Goal: Information Seeking & Learning: Check status

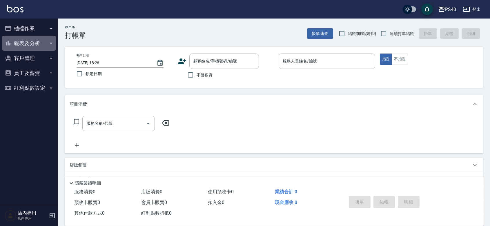
click at [28, 48] on button "報表及分析" at bounding box center [28, 43] width 53 height 15
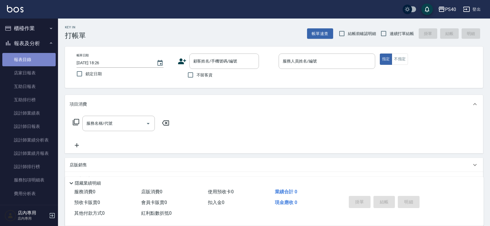
click at [31, 60] on link "報表目錄" at bounding box center [28, 59] width 53 height 13
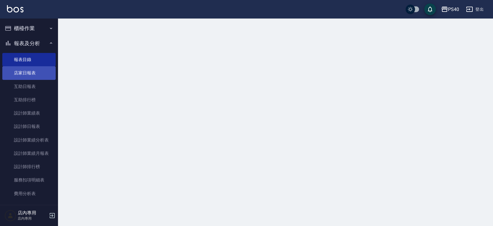
click at [37, 72] on link "店家日報表" at bounding box center [28, 72] width 53 height 13
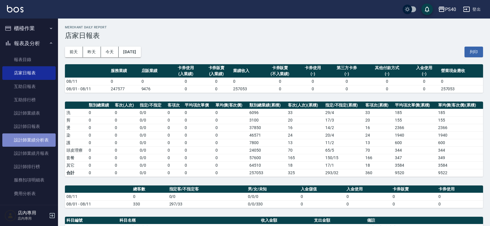
click at [44, 143] on link "設計師業績分析表" at bounding box center [28, 140] width 53 height 13
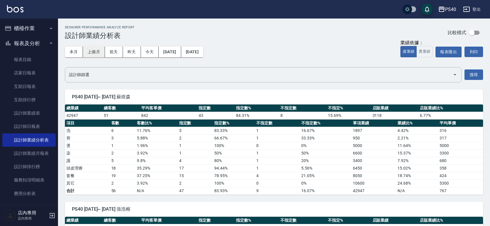
click at [99, 55] on button "上個月" at bounding box center [94, 52] width 22 height 11
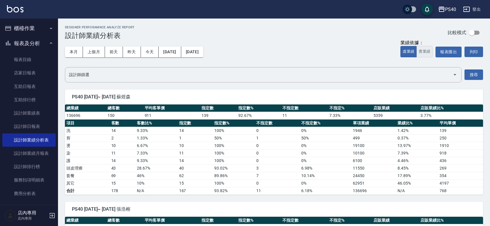
click at [421, 50] on button "實業績" at bounding box center [424, 51] width 16 height 11
click at [400, 48] on button "虛業績" at bounding box center [408, 51] width 16 height 11
click at [419, 57] on button "實業績" at bounding box center [424, 51] width 16 height 11
click at [171, 52] on button "[DATE]" at bounding box center [169, 52] width 22 height 11
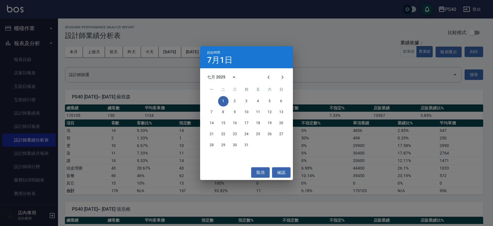
click at [220, 77] on div "七月 2025" at bounding box center [216, 77] width 18 height 6
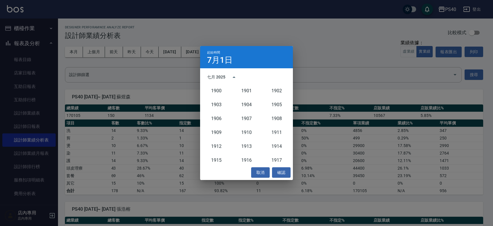
scroll to position [536, 0]
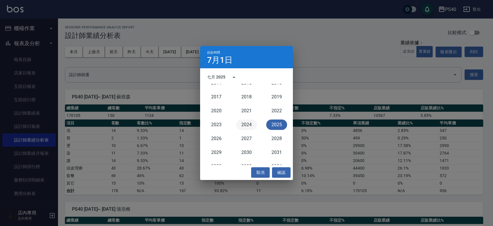
click at [246, 126] on button "2024" at bounding box center [246, 125] width 21 height 10
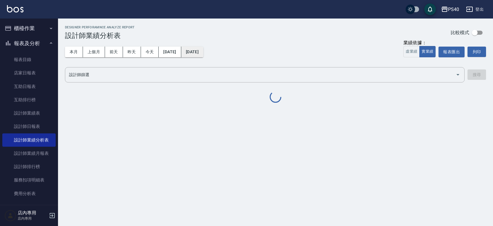
click at [203, 48] on button "[DATE]" at bounding box center [192, 52] width 22 height 11
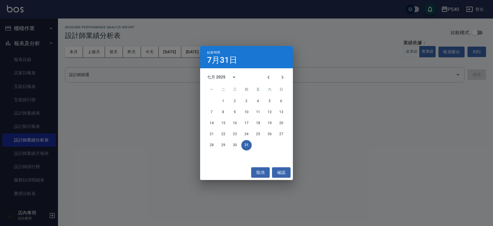
click at [215, 79] on div "七月 2025" at bounding box center [216, 77] width 18 height 6
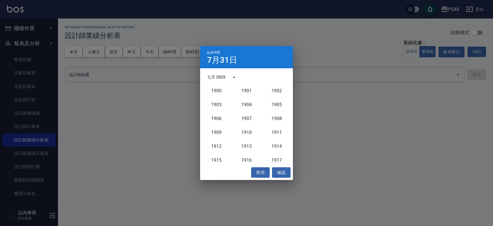
scroll to position [536, 0]
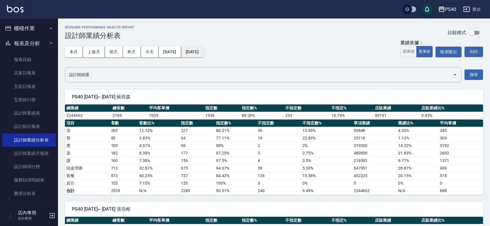
click at [196, 52] on button "[DATE]" at bounding box center [192, 52] width 22 height 11
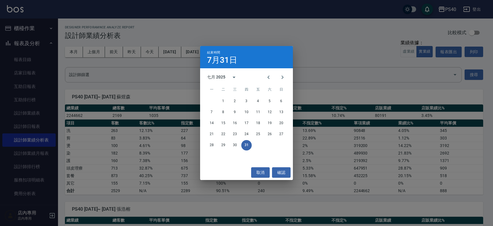
click at [221, 75] on div "七月 2025" at bounding box center [216, 77] width 18 height 6
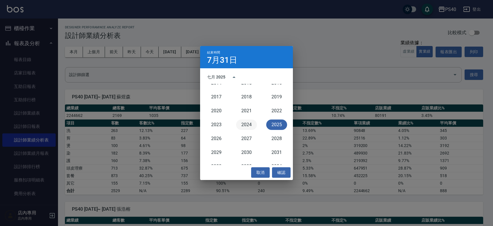
click at [247, 127] on button "2024" at bounding box center [246, 125] width 21 height 10
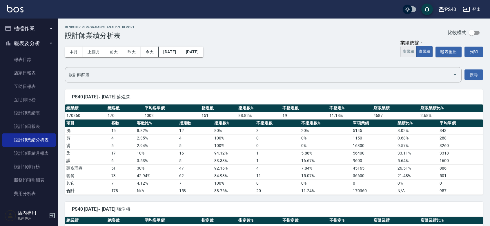
click at [400, 53] on button "虛業績" at bounding box center [408, 51] width 16 height 11
click at [422, 51] on button "實業績" at bounding box center [424, 51] width 16 height 11
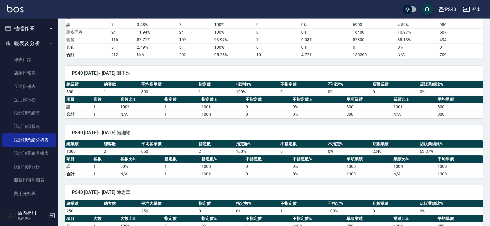
scroll to position [591, 0]
